Goal: Task Accomplishment & Management: Use online tool/utility

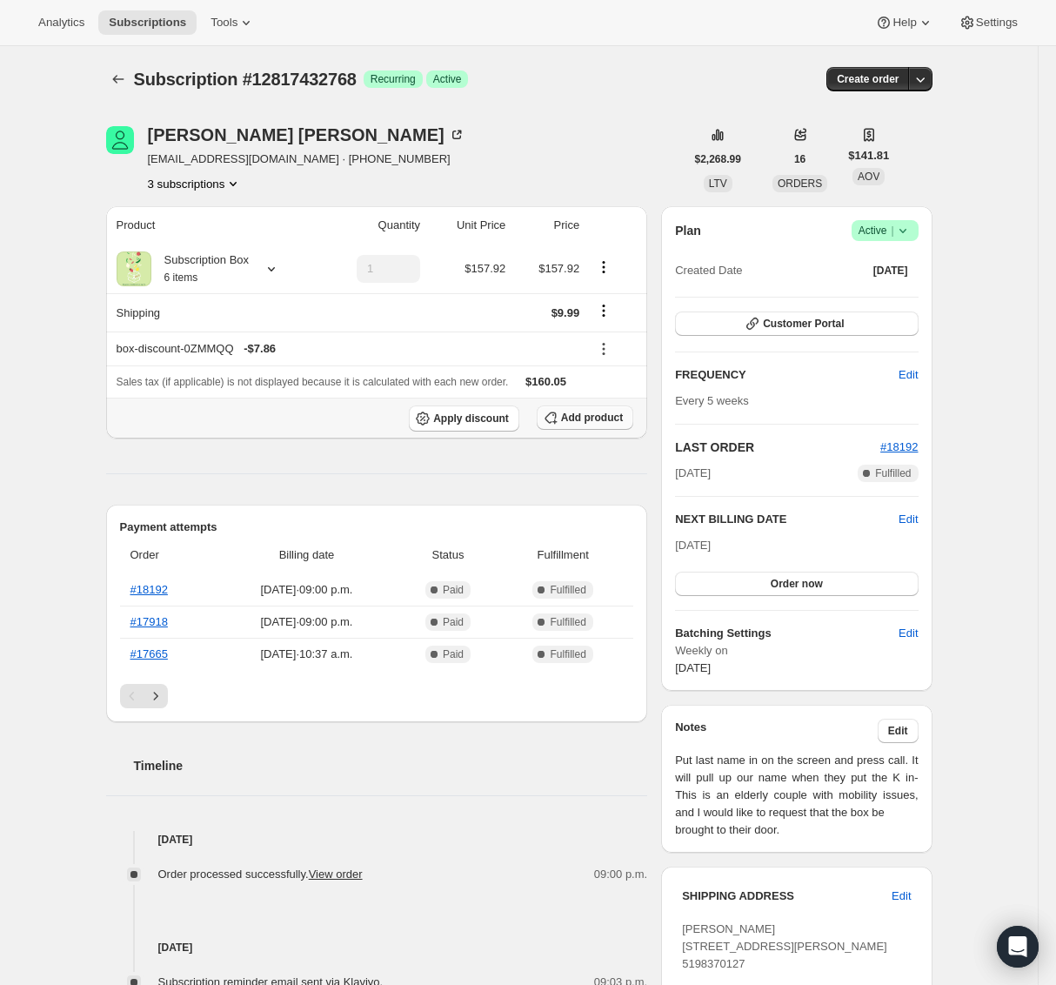
click at [611, 420] on span "Add product" at bounding box center [592, 418] width 62 height 14
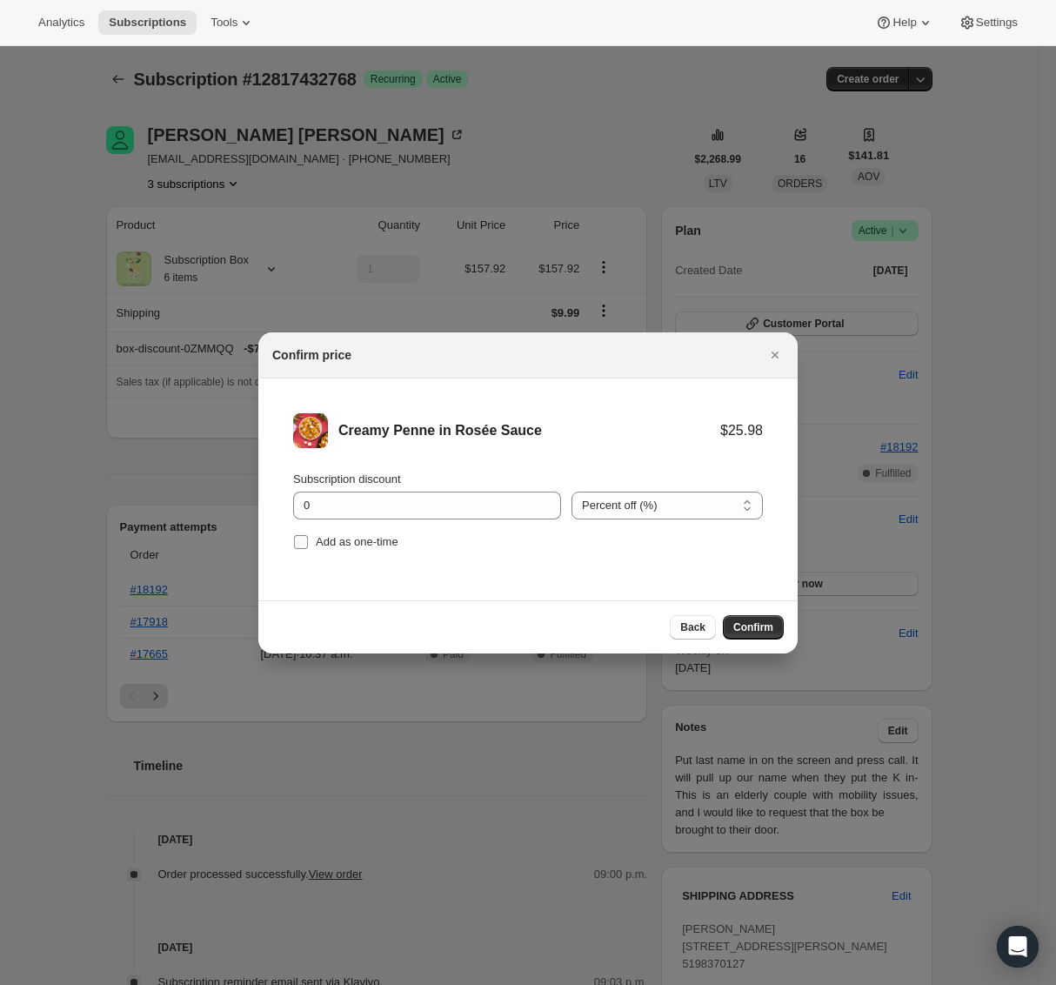
click at [338, 543] on span "Add as one-time" at bounding box center [357, 541] width 83 height 13
click at [308, 543] on input "Add as one-time" at bounding box center [301, 542] width 14 height 14
checkbox input "true"
click at [380, 499] on input "0" at bounding box center [414, 505] width 242 height 28
type input "100"
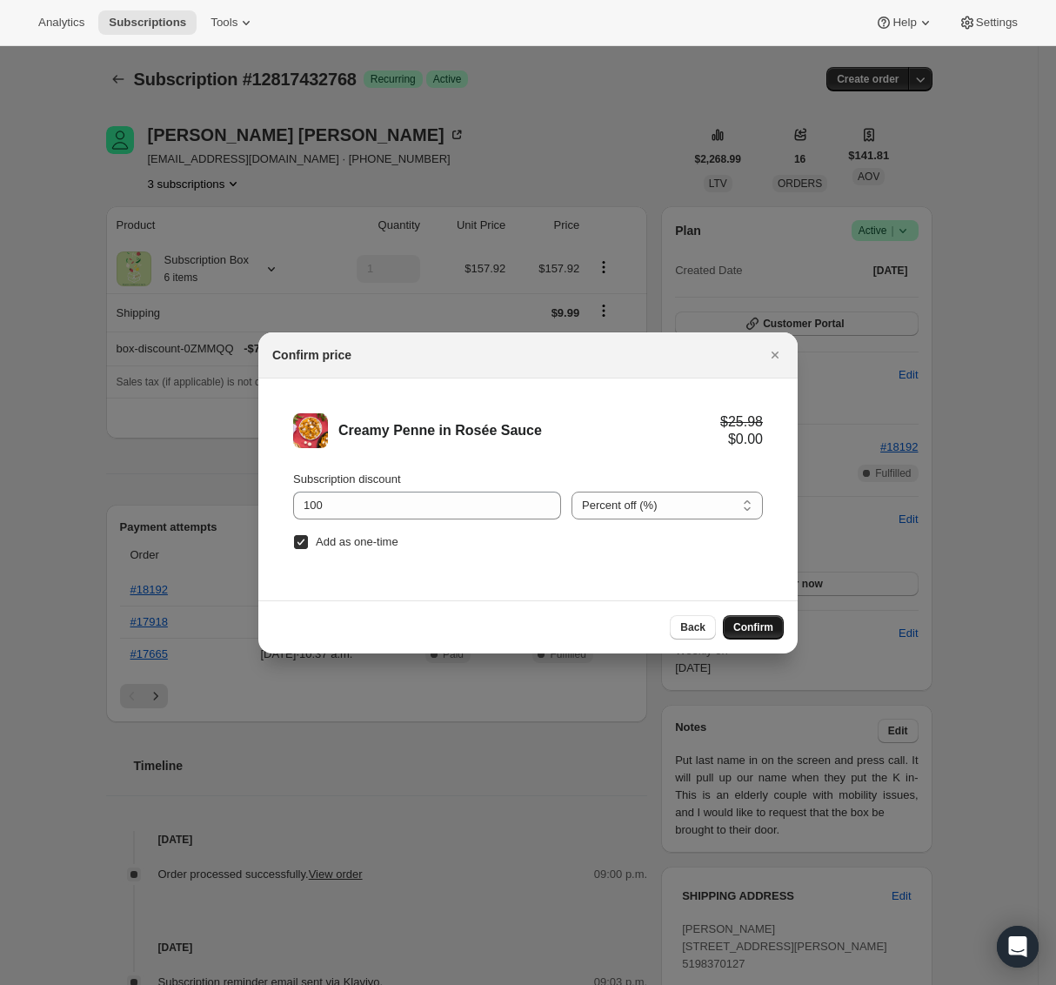
click at [758, 623] on span "Confirm" at bounding box center [753, 627] width 40 height 14
